Goal: Browse casually: Explore the website without a specific task or goal

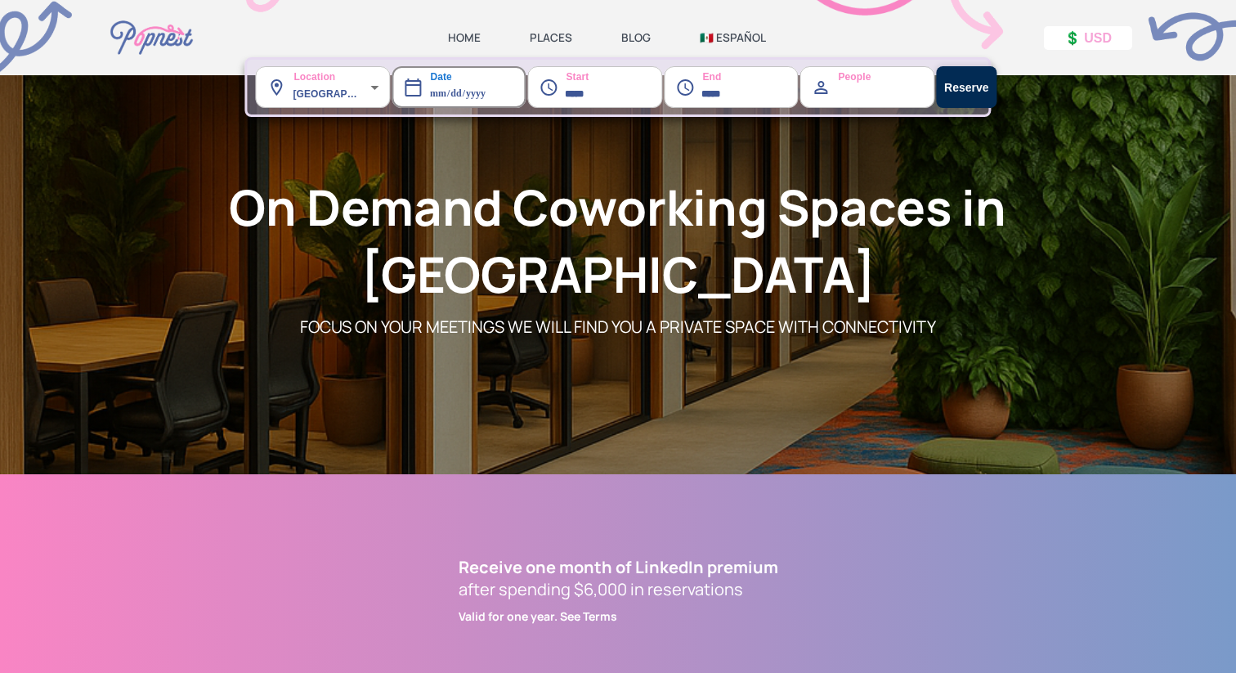
click at [464, 38] on link "HOME" at bounding box center [464, 37] width 33 height 15
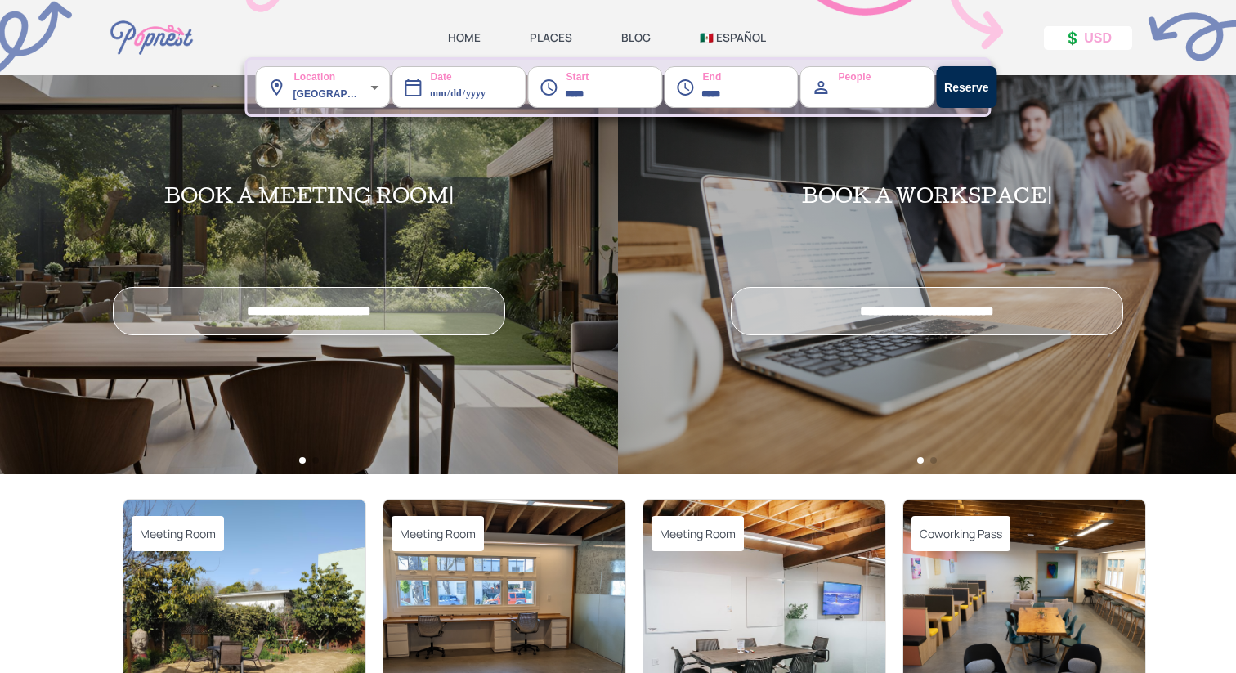
click at [556, 38] on link "PLACES" at bounding box center [551, 37] width 42 height 15
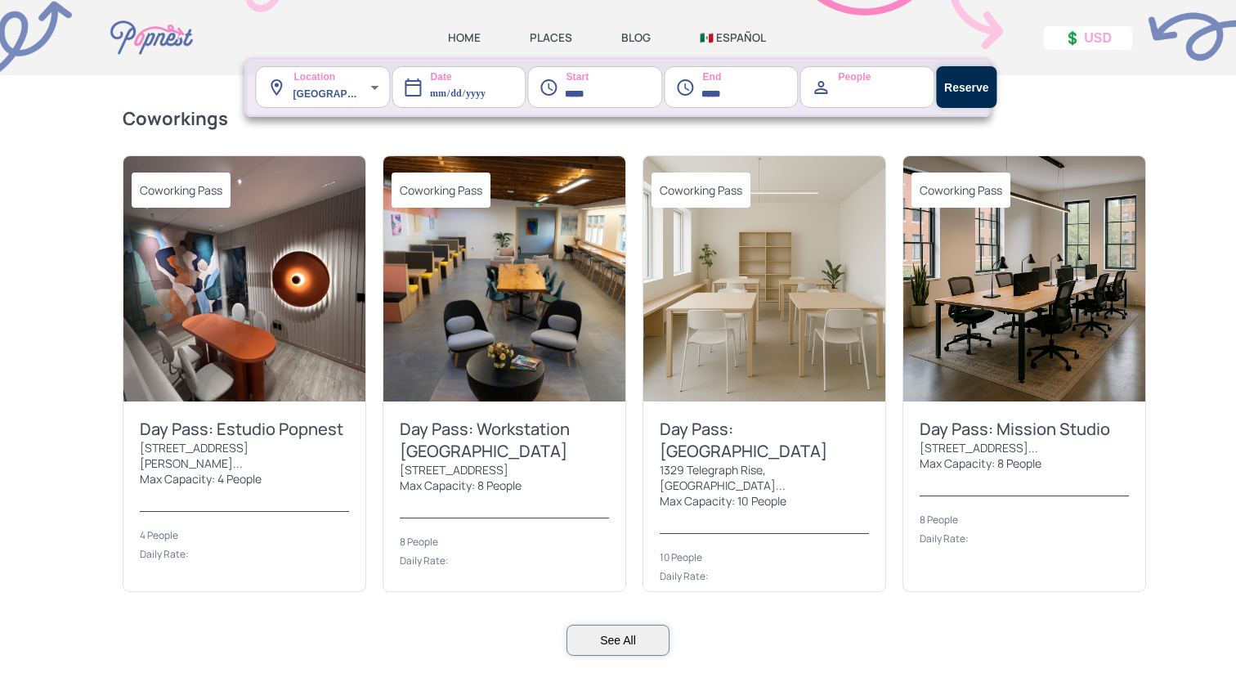
click at [640, 39] on link "BLOG" at bounding box center [635, 37] width 29 height 15
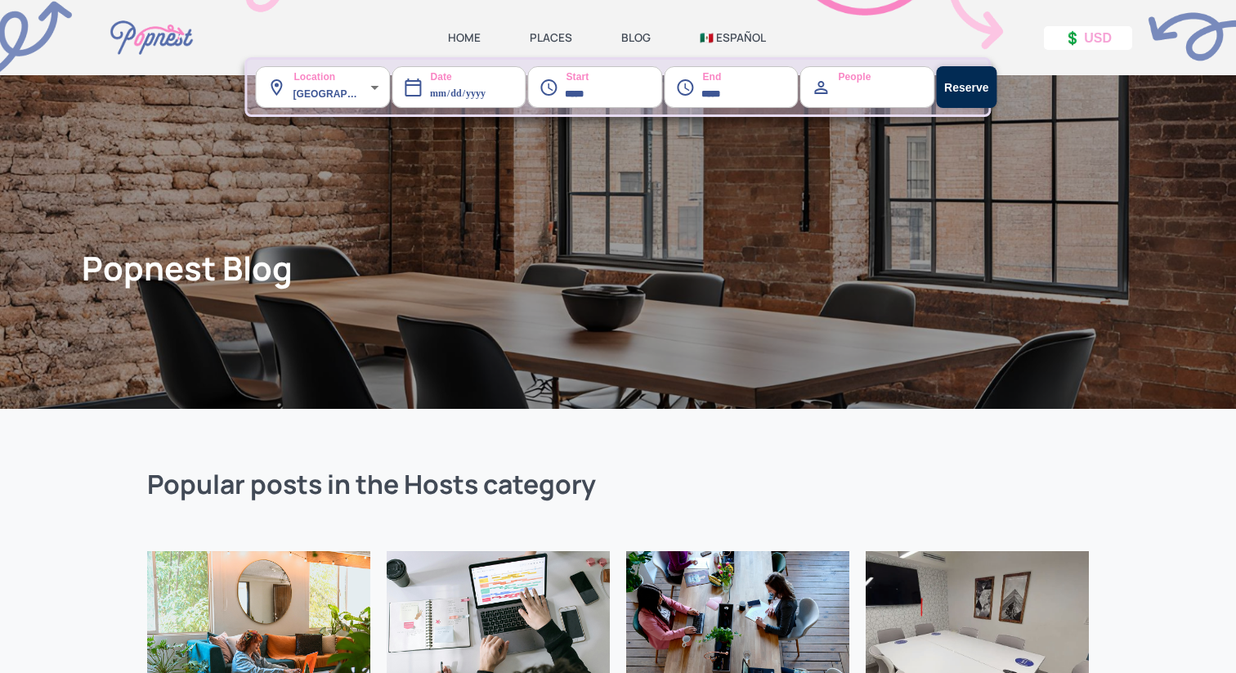
click at [728, 37] on link "🇲🇽 ESPAÑOL" at bounding box center [733, 37] width 66 height 15
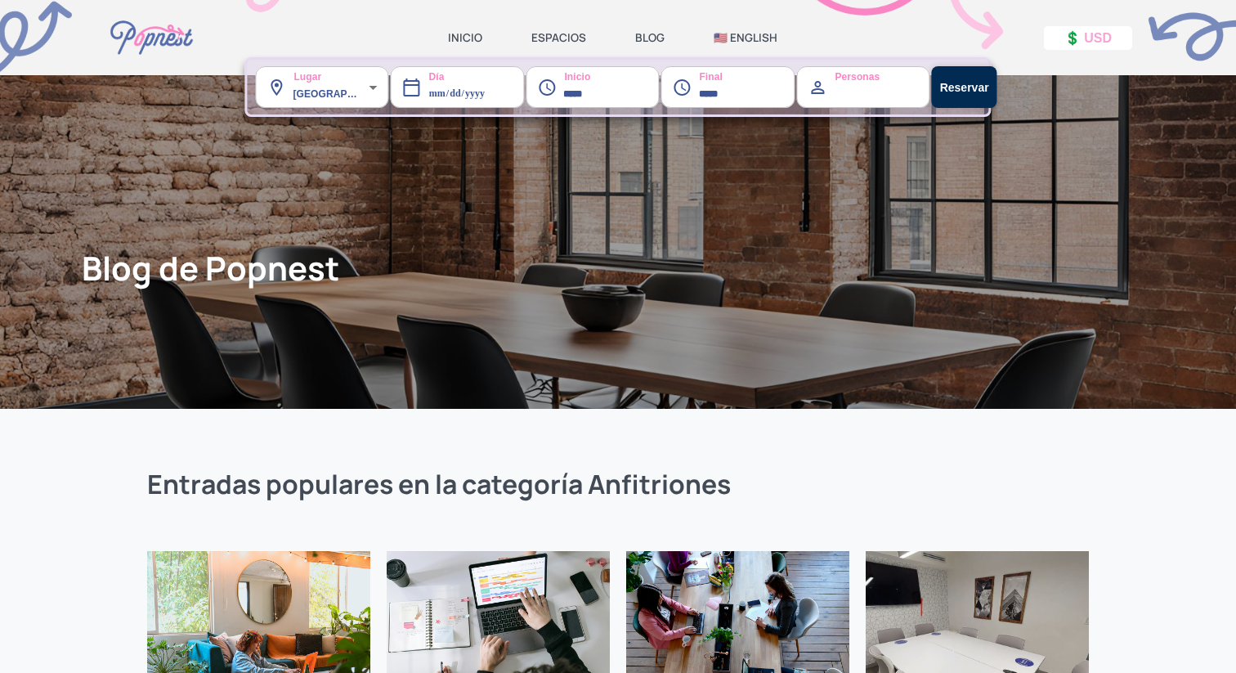
click at [463, 34] on link "INICIO" at bounding box center [465, 37] width 34 height 15
